Goal: Check status: Check status

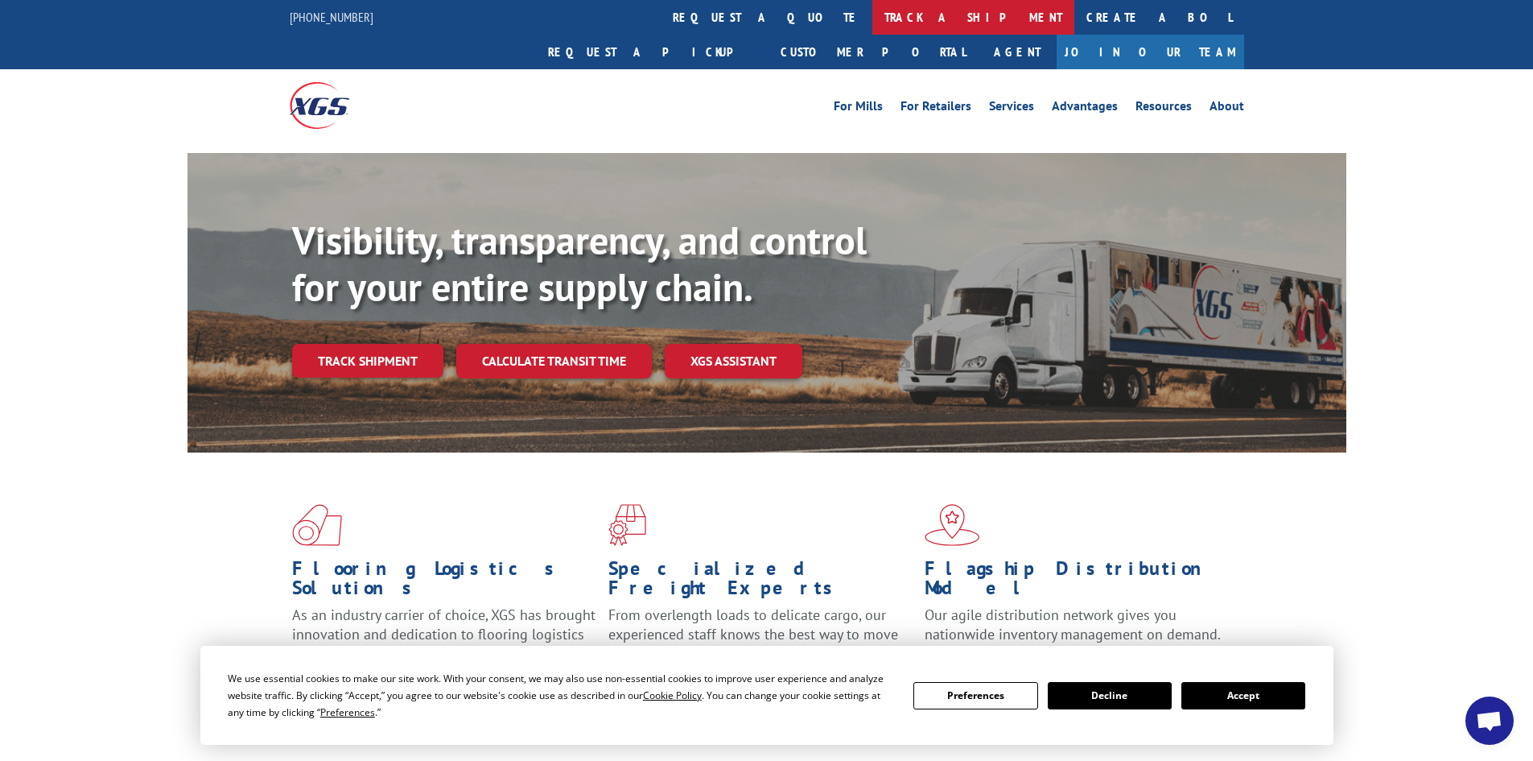
click at [873, 15] on link "track a shipment" at bounding box center [974, 17] width 202 height 35
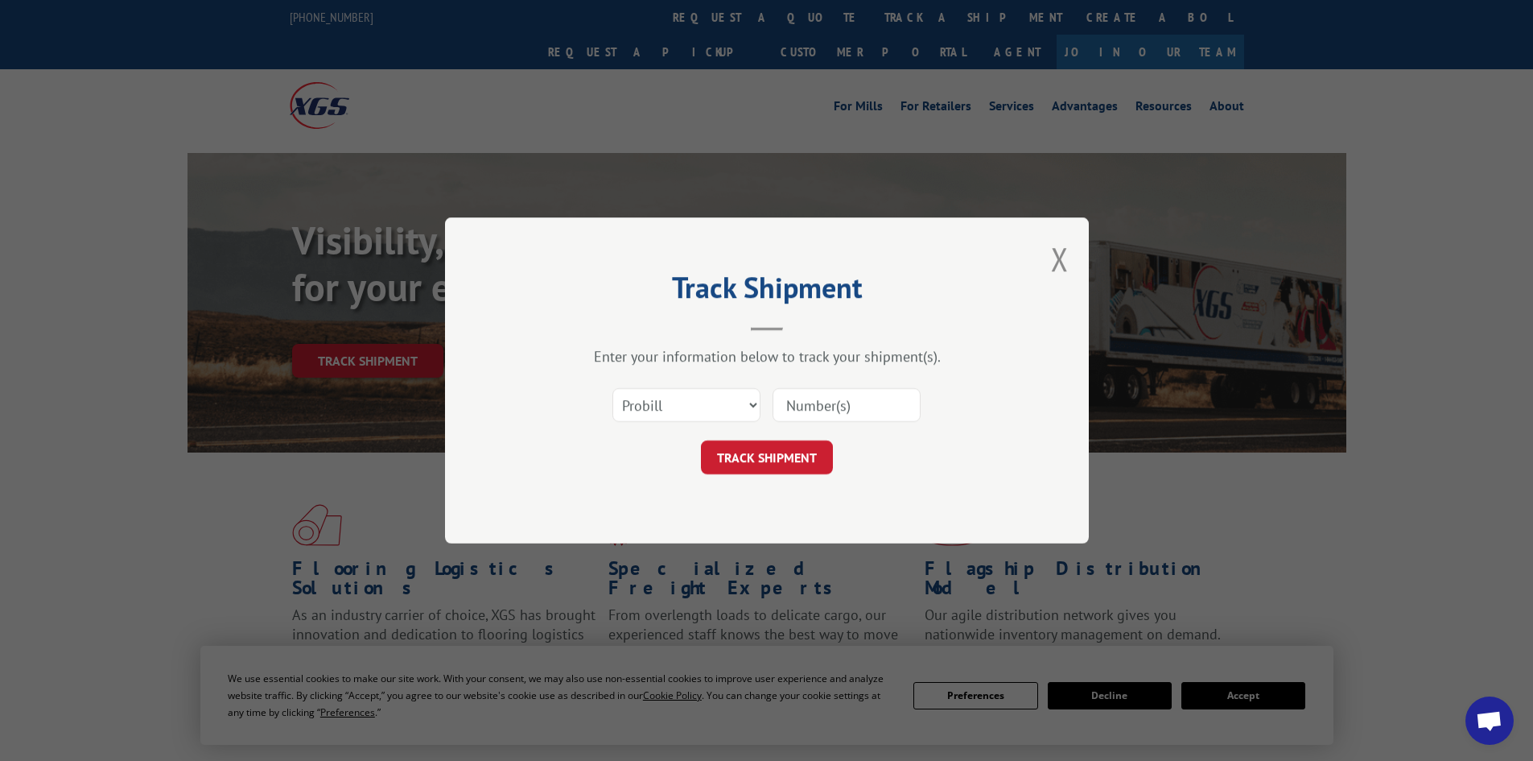
click at [812, 406] on input at bounding box center [847, 405] width 148 height 34
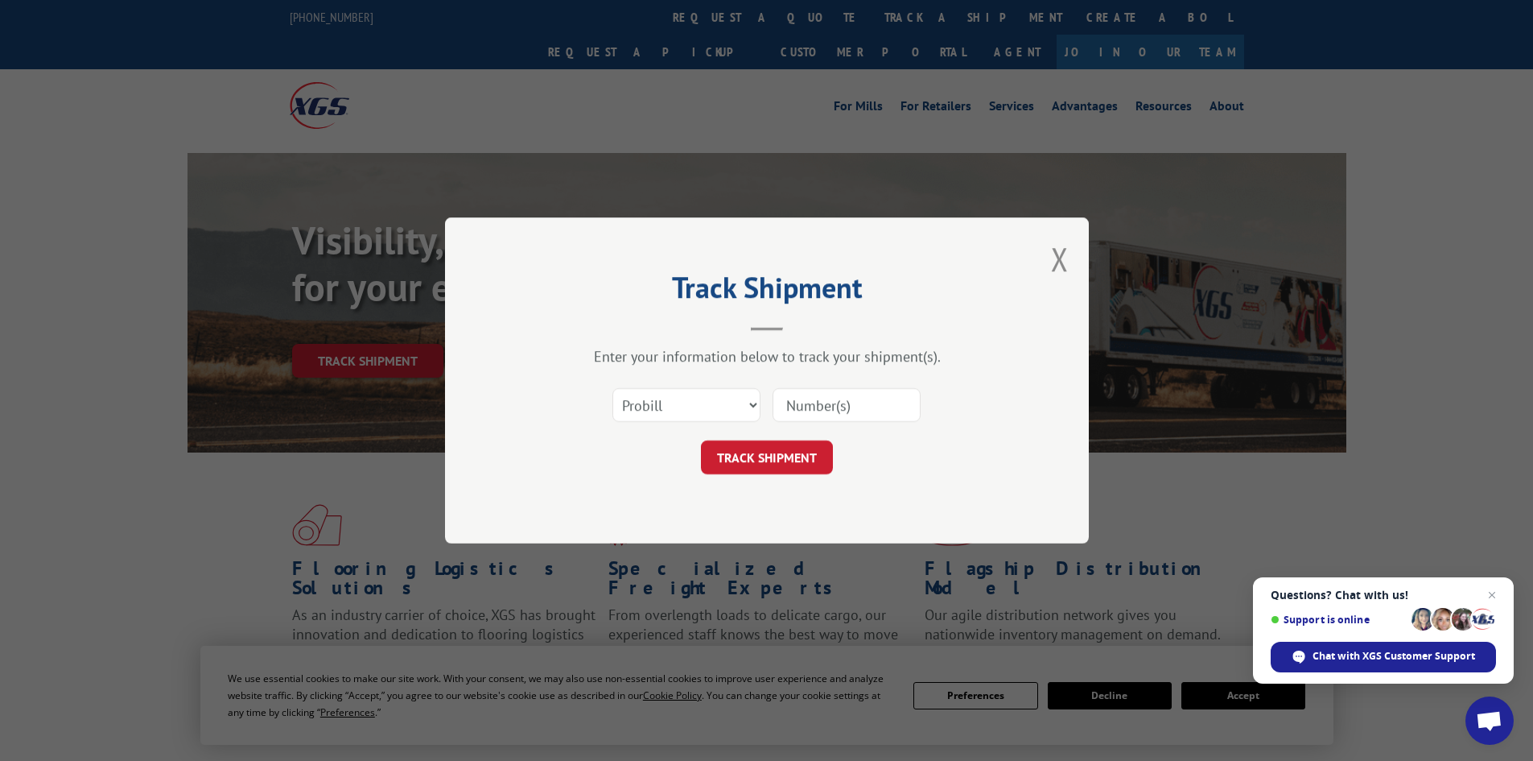
paste input "5628892"
type input "5628892"
click at [769, 457] on button "TRACK SHIPMENT" at bounding box center [767, 457] width 132 height 34
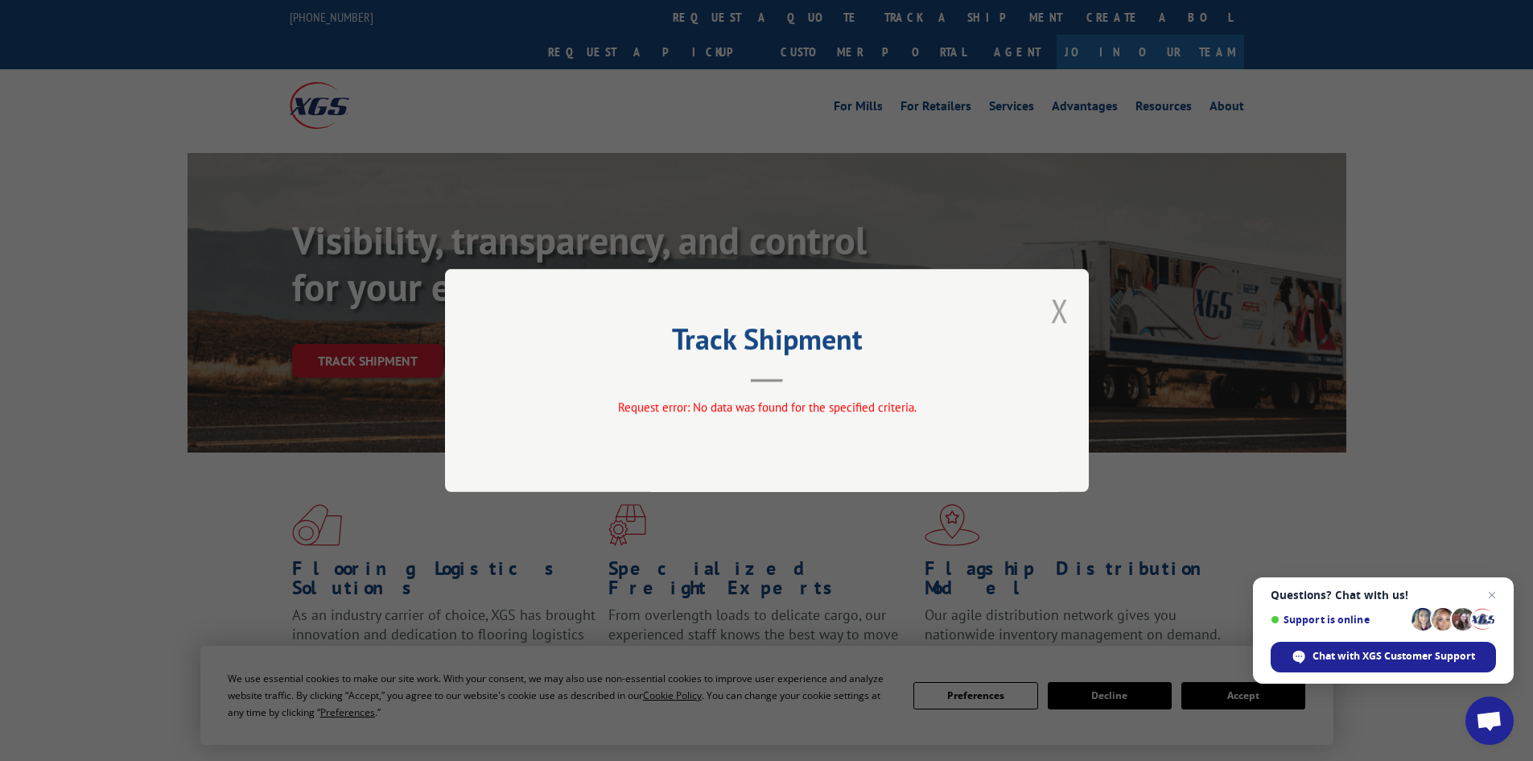
click at [1067, 298] on button "Close modal" at bounding box center [1060, 310] width 18 height 43
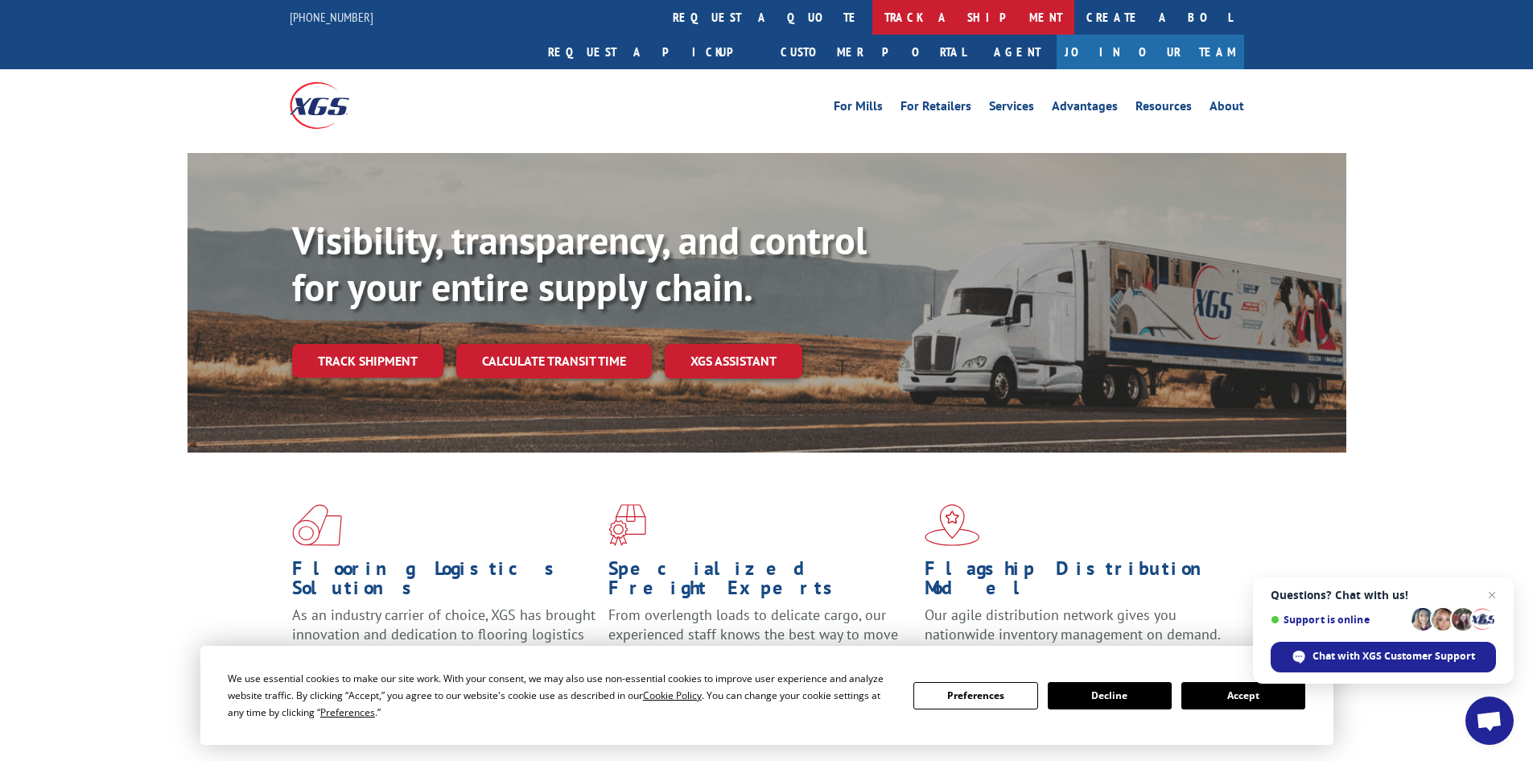
click at [873, 18] on link "track a shipment" at bounding box center [974, 17] width 202 height 35
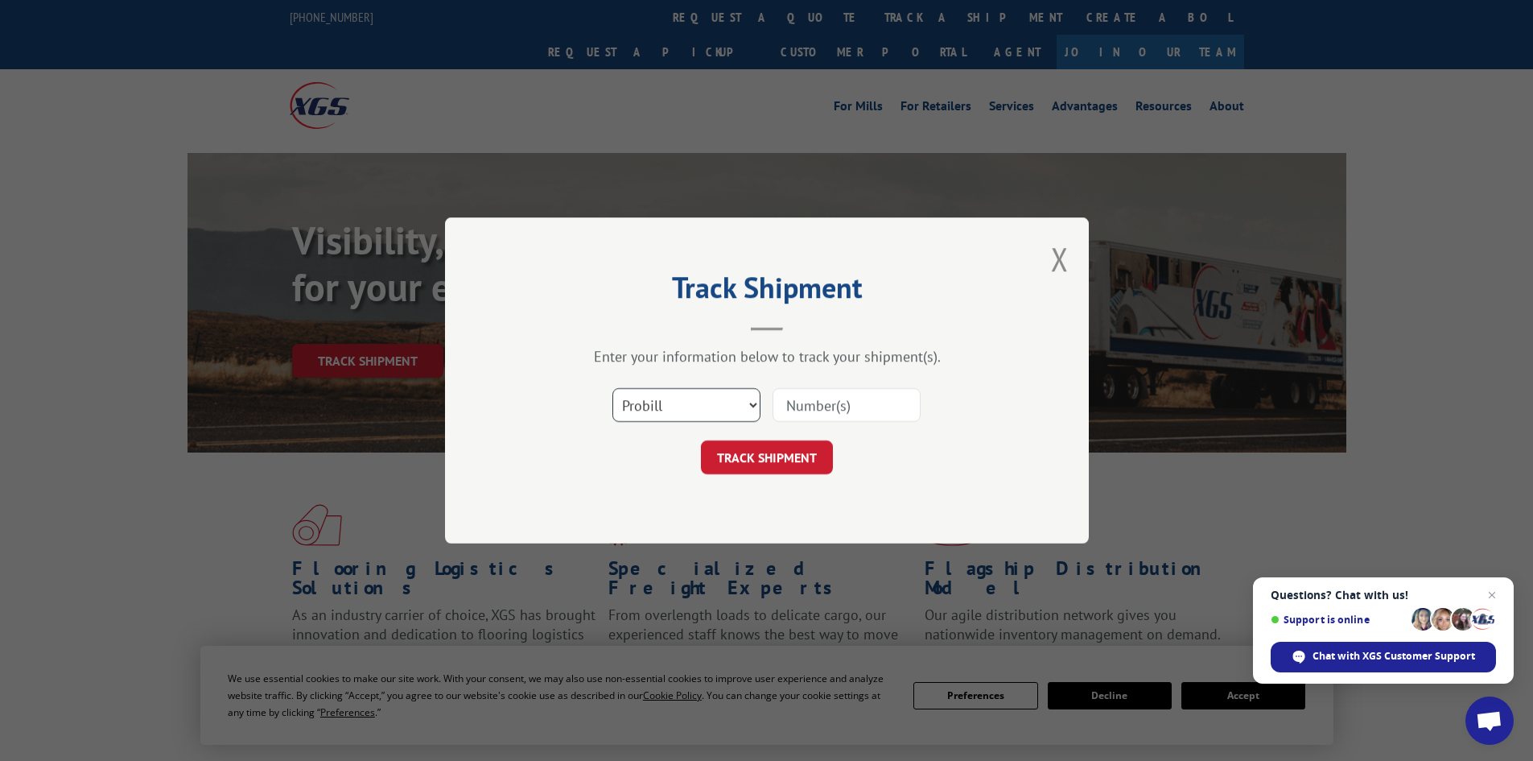
click at [745, 402] on select "Select category... Probill BOL PO" at bounding box center [687, 405] width 148 height 34
select select "bol"
click at [613, 388] on select "Select category... Probill BOL PO" at bounding box center [687, 405] width 148 height 34
click at [811, 408] on input at bounding box center [847, 405] width 148 height 34
paste input "5628892"
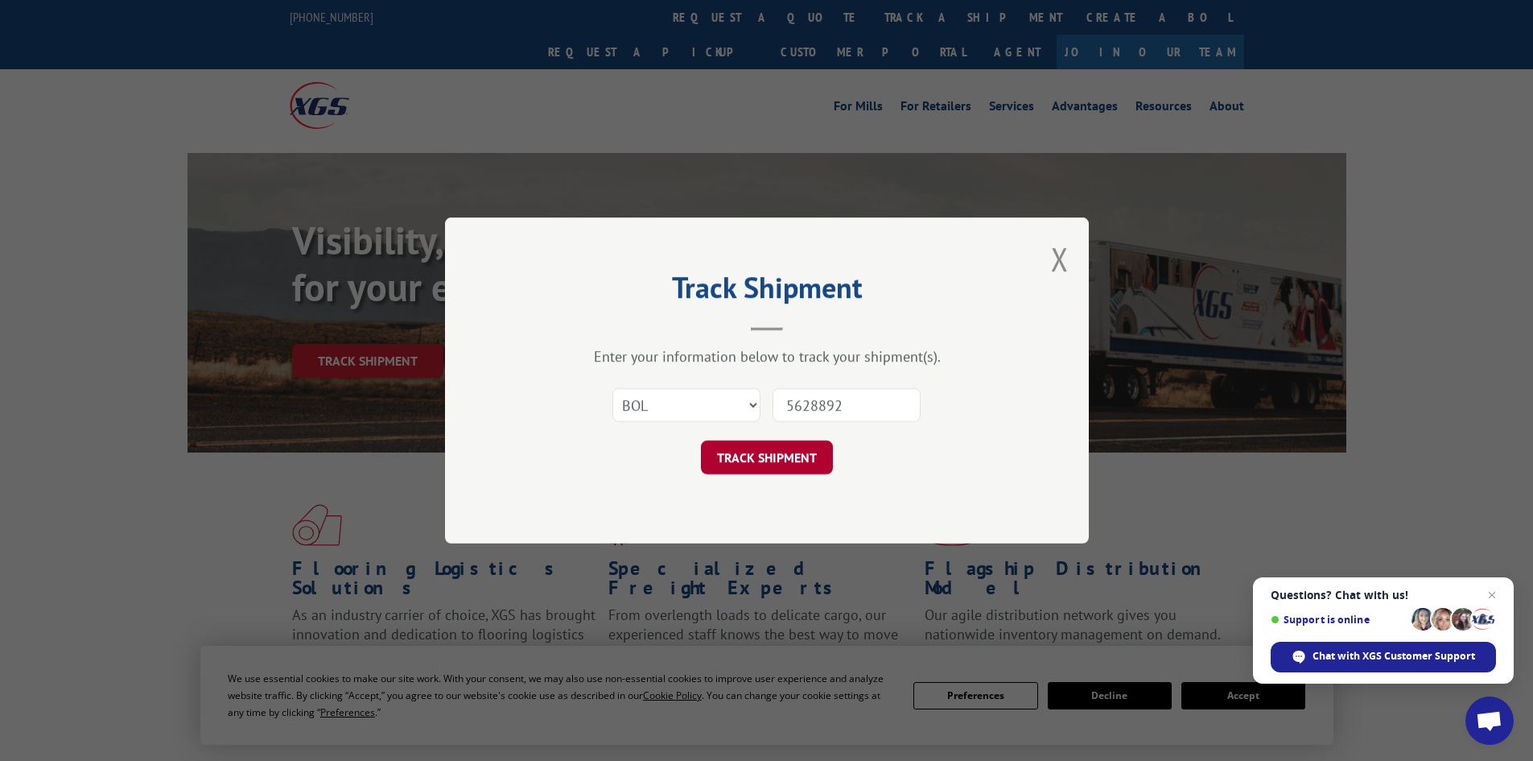
type input "5628892"
click at [774, 458] on button "TRACK SHIPMENT" at bounding box center [767, 457] width 132 height 34
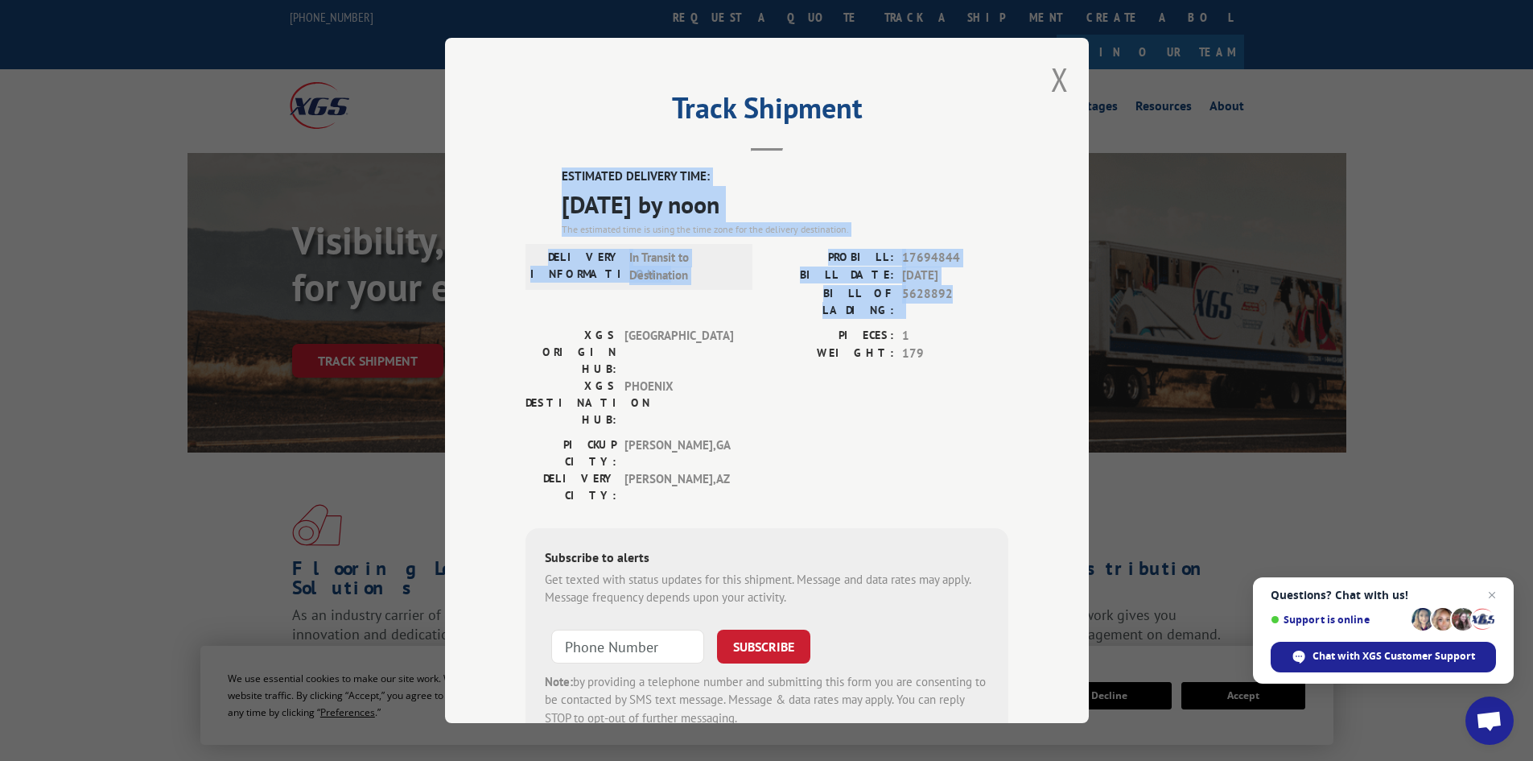
drag, startPoint x: 548, startPoint y: 166, endPoint x: 963, endPoint y: 293, distance: 433.6
click at [963, 293] on div "Track Shipment ESTIMATED DELIVERY TIME: [DATE] by noon The estimated time is us…" at bounding box center [767, 380] width 644 height 685
copy div "ESTIMATED DELIVERY TIME: [DATE] by noon The estimated time is using the time zo…"
